Goal: Contribute content: Add original content to the website for others to see

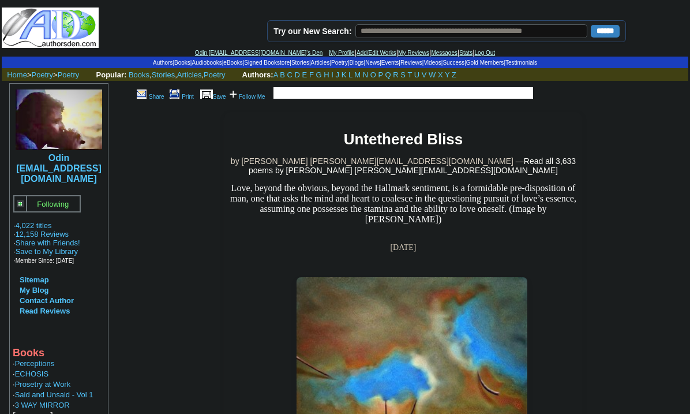
scroll to position [778, 0]
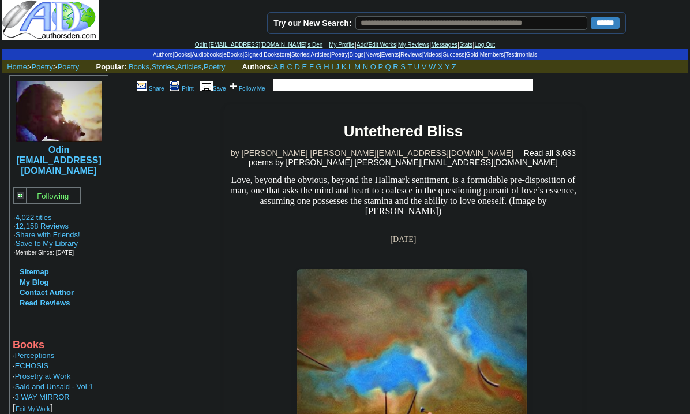
scroll to position [0, 0]
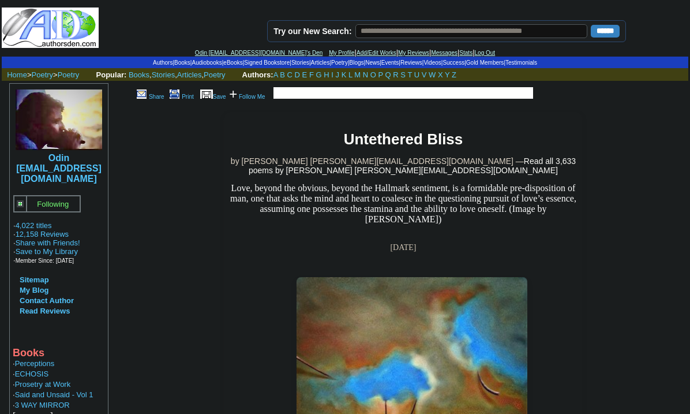
click at [357, 51] on link "Add/Edit Works" at bounding box center [377, 53] width 40 height 6
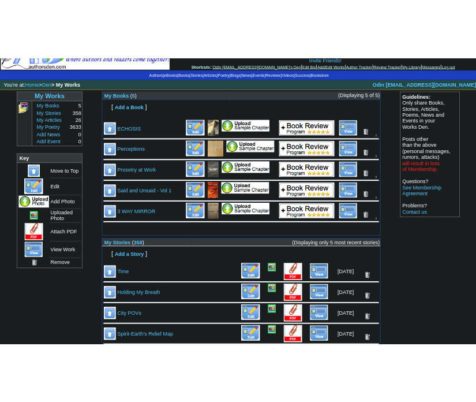
scroll to position [108, 0]
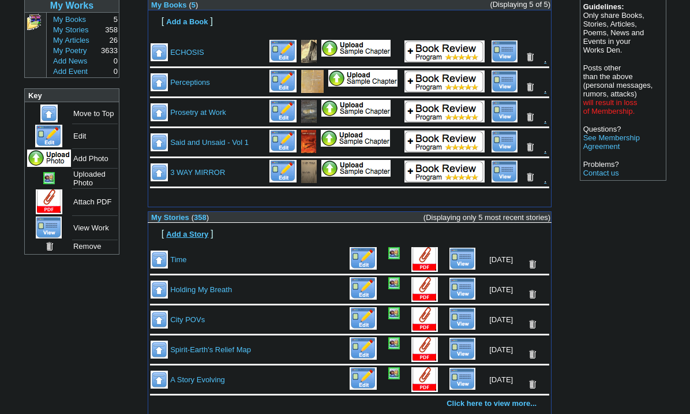
click at [193, 231] on font "Add a Story" at bounding box center [187, 234] width 42 height 9
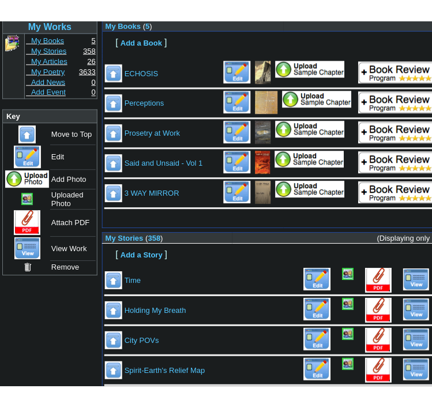
scroll to position [113, 0]
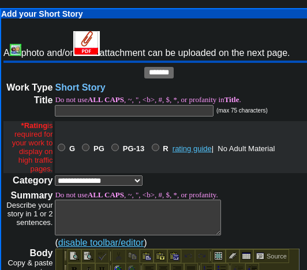
click at [64, 111] on input "text" at bounding box center [134, 111] width 159 height 12
type input "**********"
click at [136, 182] on select "**********" at bounding box center [99, 180] width 88 height 10
select select "**"
click at [55, 175] on select "**********" at bounding box center [99, 180] width 88 height 10
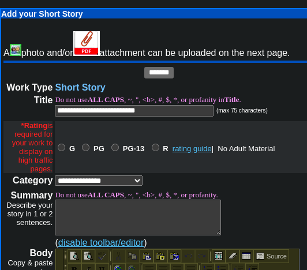
click at [63, 211] on textarea at bounding box center [138, 218] width 166 height 36
paste textarea "**********"
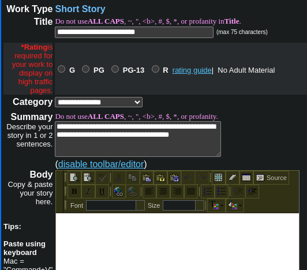
scroll to position [158, 0]
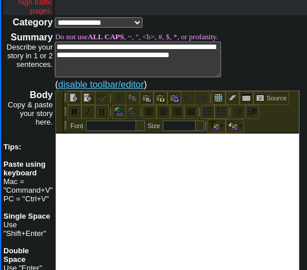
type textarea "**********"
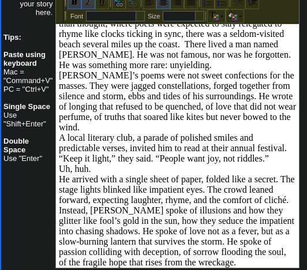
scroll to position [0, 0]
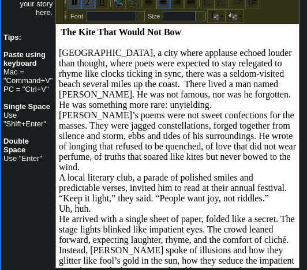
click at [184, 109] on p "Los Angeles, a city where applause echoed louder than thought, where poets were…" at bounding box center [177, 79] width 237 height 62
click at [184, 110] on p "Los Angeles, a city where applause echoed louder than thought, where poets were…" at bounding box center [177, 79] width 237 height 62
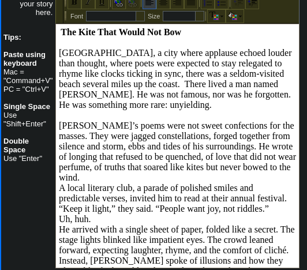
click at [95, 183] on p "Elian’s poems were not sweet confections for the masses. They were jagged const…" at bounding box center [177, 152] width 237 height 62
click at [93, 183] on p "Elian’s poems were not sweet confections for the masses. They were jagged const…" at bounding box center [177, 152] width 237 height 62
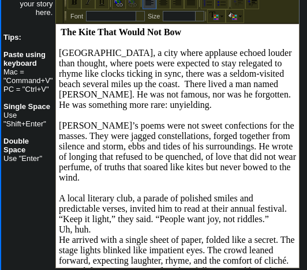
click at [269, 224] on p "A local literary club, a parade of polished smiles and predictable verses, invi…" at bounding box center [177, 208] width 237 height 31
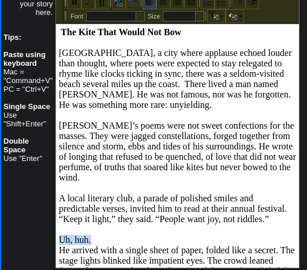
drag, startPoint x: 95, startPoint y: 249, endPoint x: 58, endPoint y: 249, distance: 36.4
click at [59, 245] on p "Uh, huh." at bounding box center [177, 240] width 237 height 10
click at [83, 235] on p at bounding box center [177, 229] width 237 height 10
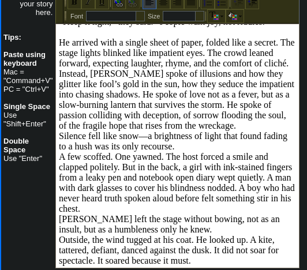
scroll to position [174, 0]
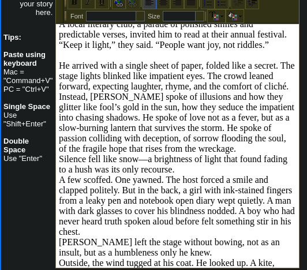
click at [84, 92] on p "He arrived with a single sheet of paper, folded like a secret. The stage lights…" at bounding box center [177, 76] width 237 height 31
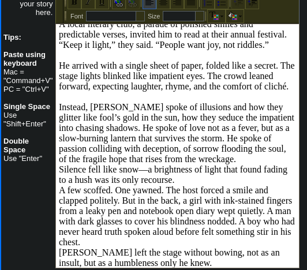
click at [236, 164] on p "Instead, Elian spoke of illusions and how they glitter like fool’s gold in the …" at bounding box center [177, 133] width 237 height 62
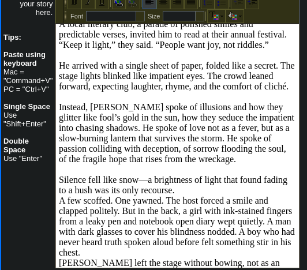
click at [174, 196] on p "Silence fell like snow—a brightness of light that found fading to a hush was it…" at bounding box center [177, 185] width 237 height 21
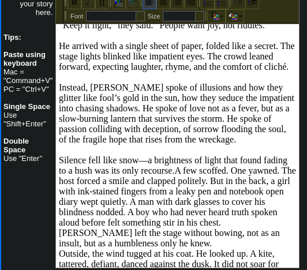
scroll to position [207, 0]
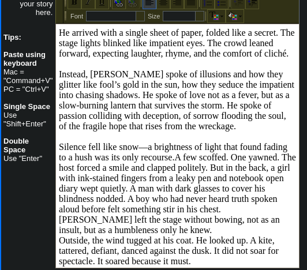
click at [224, 215] on p "Silence fell like snow—a brightness of light that found fading to a hush was it…" at bounding box center [177, 178] width 237 height 73
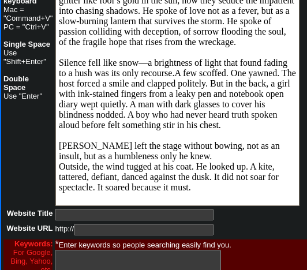
scroll to position [362, 0]
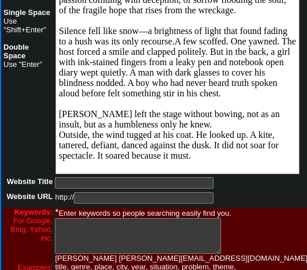
click at [158, 124] on p "Elian left the stage without bowing, not as an insult, but as a humbleness only…" at bounding box center [177, 119] width 237 height 21
click at [160, 124] on p "Elian left the stage without bowing, not as an insult, but as a humbleness only…" at bounding box center [177, 119] width 237 height 21
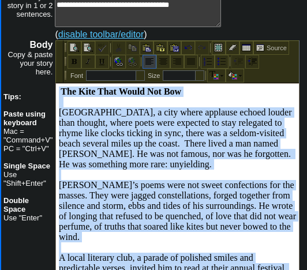
scroll to position [179, 0]
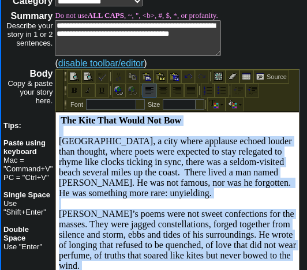
drag, startPoint x: 193, startPoint y: 339, endPoint x: 78, endPoint y: 102, distance: 262.7
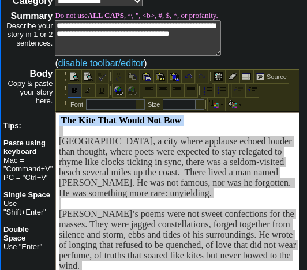
click at [74, 87] on img at bounding box center [74, 90] width 9 height 9
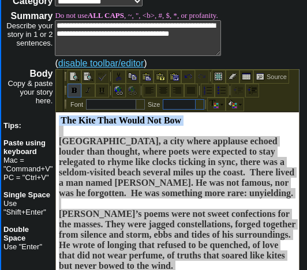
click at [167, 105] on td at bounding box center [179, 104] width 32 height 9
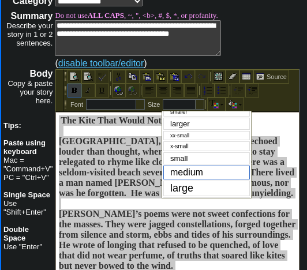
scroll to position [13, 0]
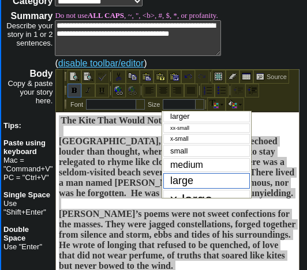
click at [192, 182] on span "large" at bounding box center [181, 181] width 23 height 12
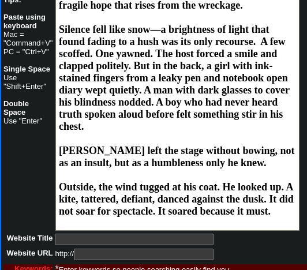
scroll to position [413, 0]
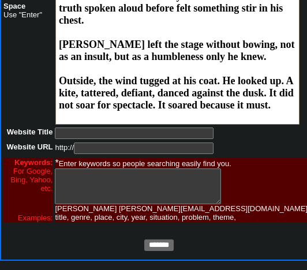
click at [149, 244] on input "*******" at bounding box center [158, 245] width 29 height 12
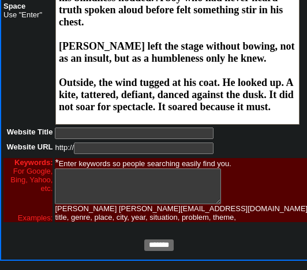
scroll to position [414, 0]
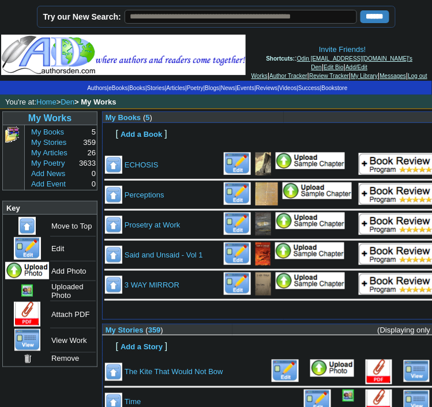
click at [331, 371] on img at bounding box center [332, 368] width 44 height 17
click at [44, 99] on link "Home" at bounding box center [46, 102] width 20 height 9
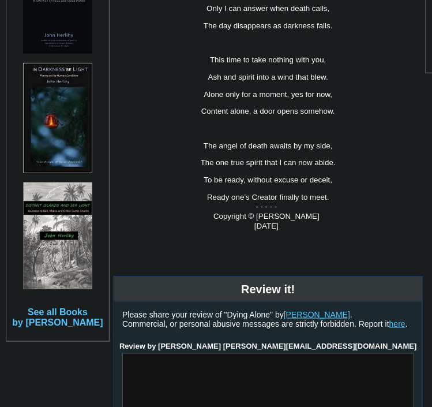
scroll to position [810, 0]
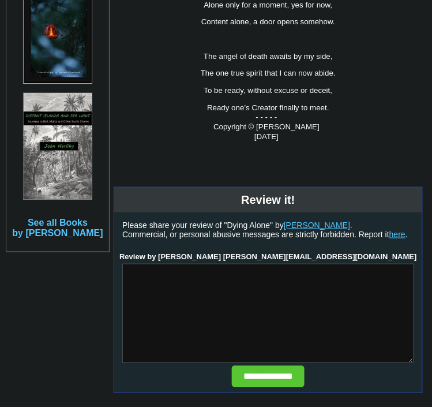
click at [151, 264] on textarea at bounding box center [268, 313] width 292 height 99
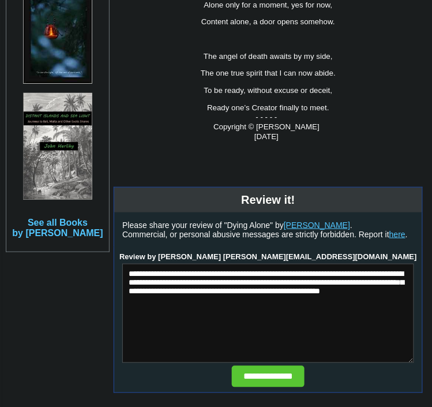
type textarea "**********"
click at [267, 371] on input "**********" at bounding box center [268, 376] width 73 height 21
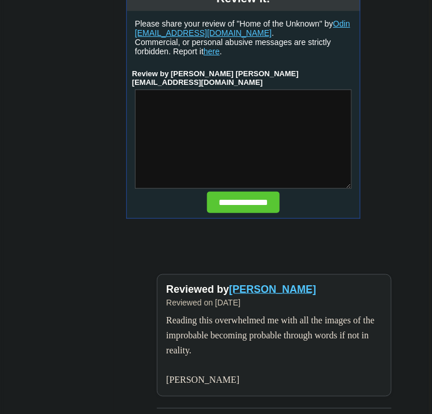
scroll to position [2221, 0]
